Goal: Information Seeking & Learning: Learn about a topic

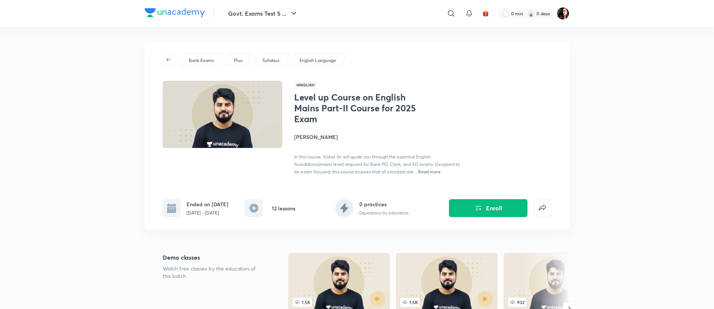
click at [171, 11] on img at bounding box center [175, 12] width 60 height 9
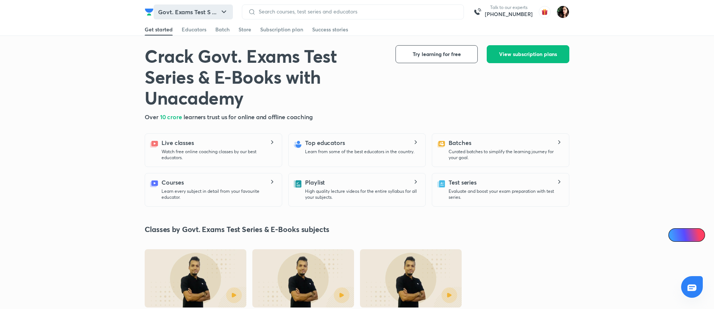
click at [204, 9] on button "Govt. Exams Test S ..." at bounding box center [193, 11] width 79 height 15
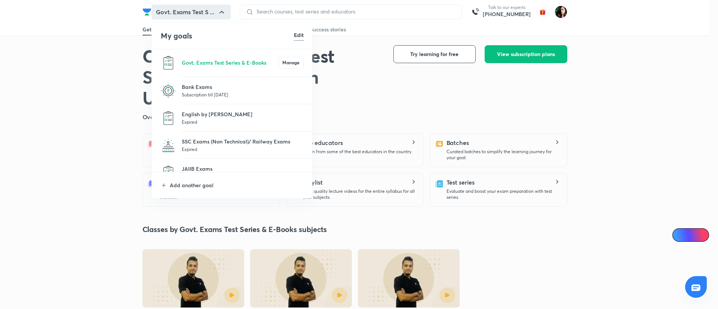
click at [200, 96] on p "Subscription till 25 Nov 2026" at bounding box center [243, 94] width 122 height 7
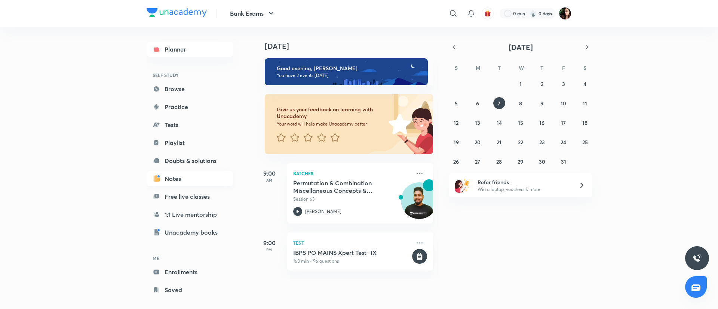
click at [174, 181] on link "Notes" at bounding box center [190, 178] width 87 height 15
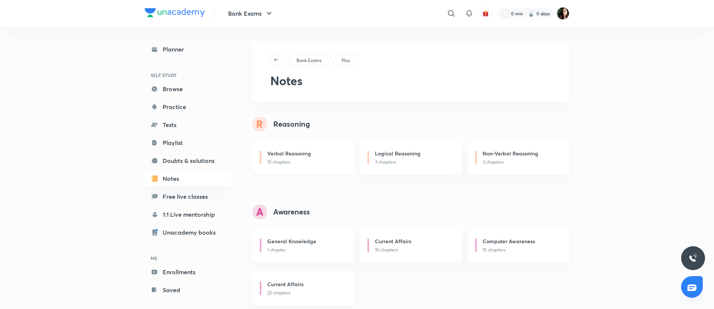
click at [311, 157] on div "Verbal Reasoning" at bounding box center [306, 154] width 78 height 9
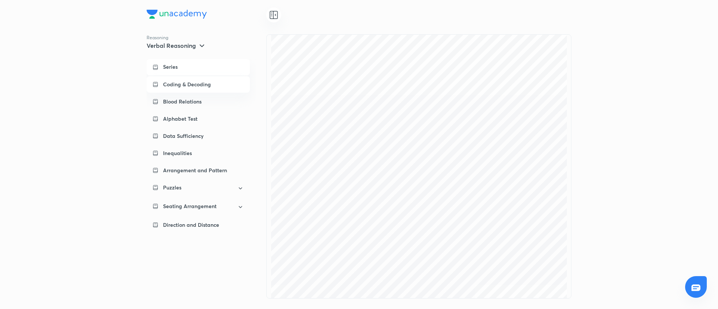
click at [184, 77] on div "Coding & Decoding" at bounding box center [198, 84] width 103 height 16
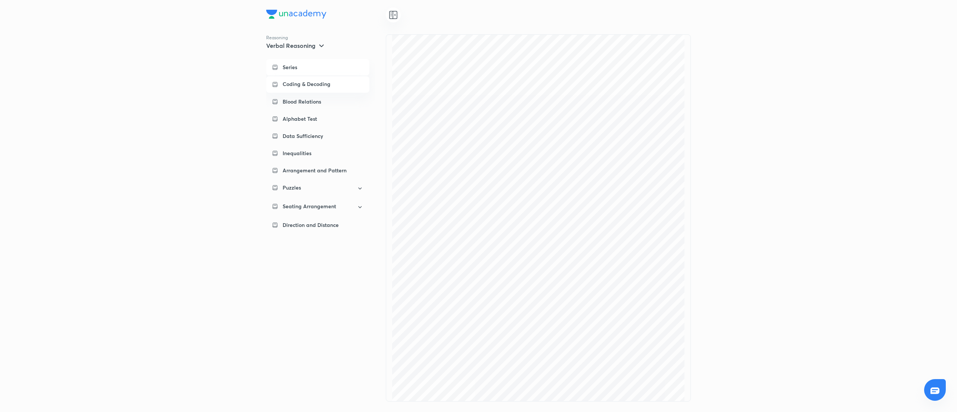
click at [286, 68] on p "Series" at bounding box center [290, 67] width 15 height 7
click at [295, 67] on p "Series" at bounding box center [290, 67] width 15 height 7
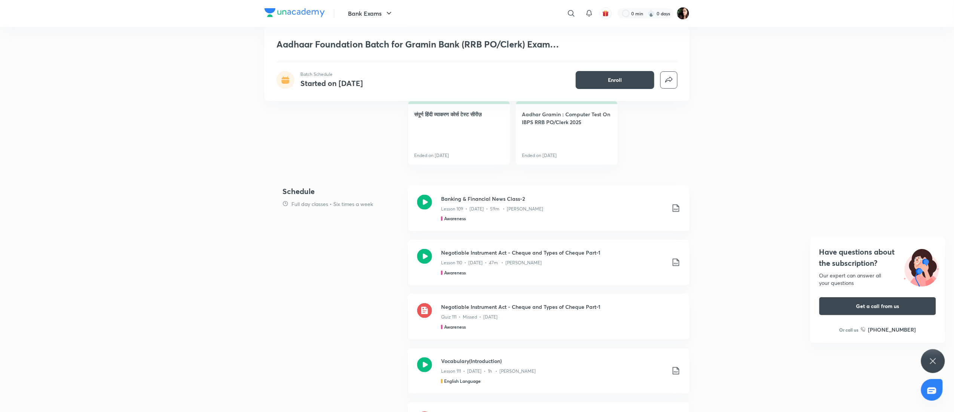
scroll to position [524, 0]
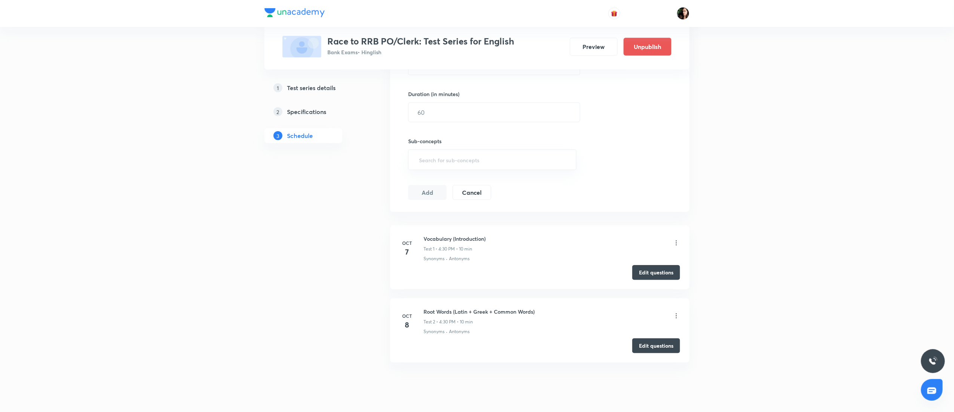
scroll to position [238, 0]
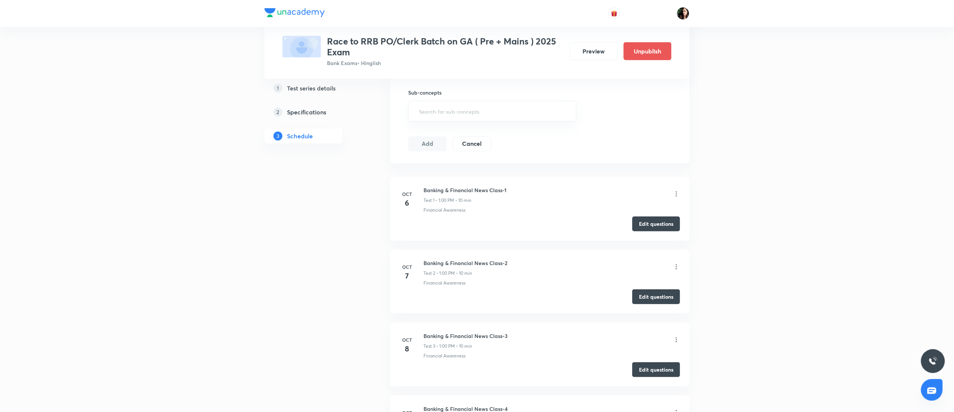
scroll to position [224, 0]
